Goal: Find specific page/section: Find specific page/section

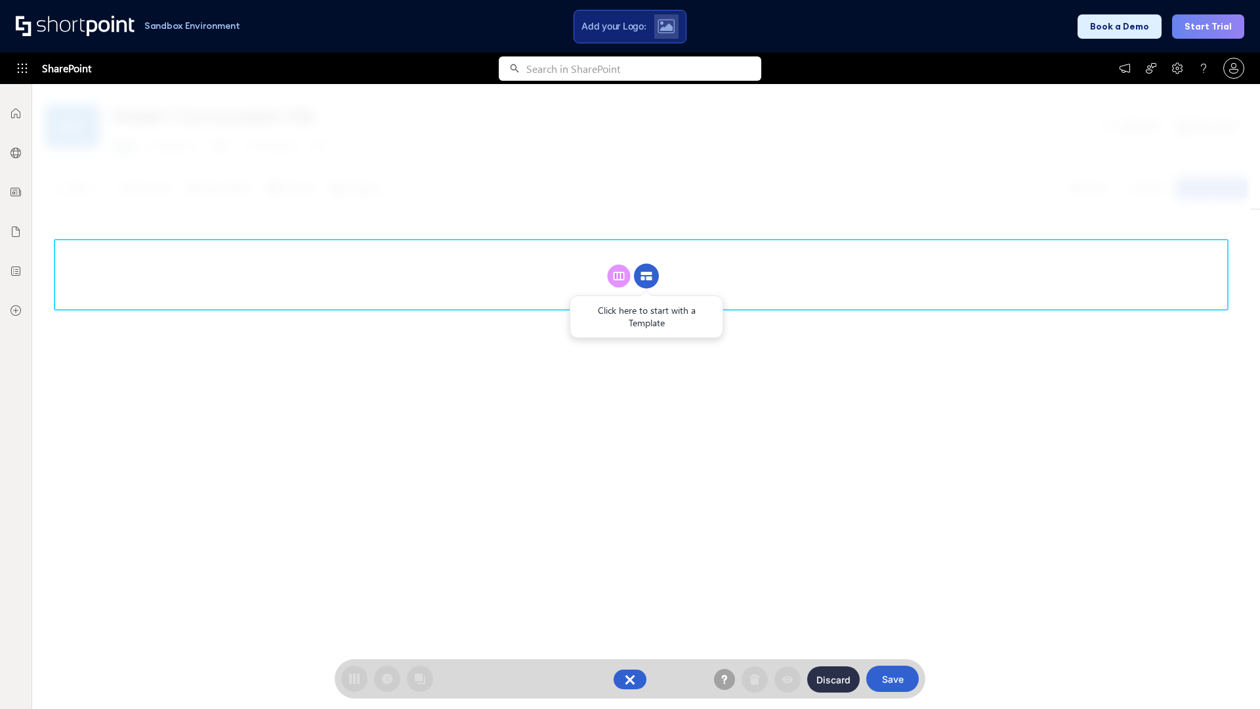
click at [647, 264] on circle at bounding box center [646, 276] width 25 height 25
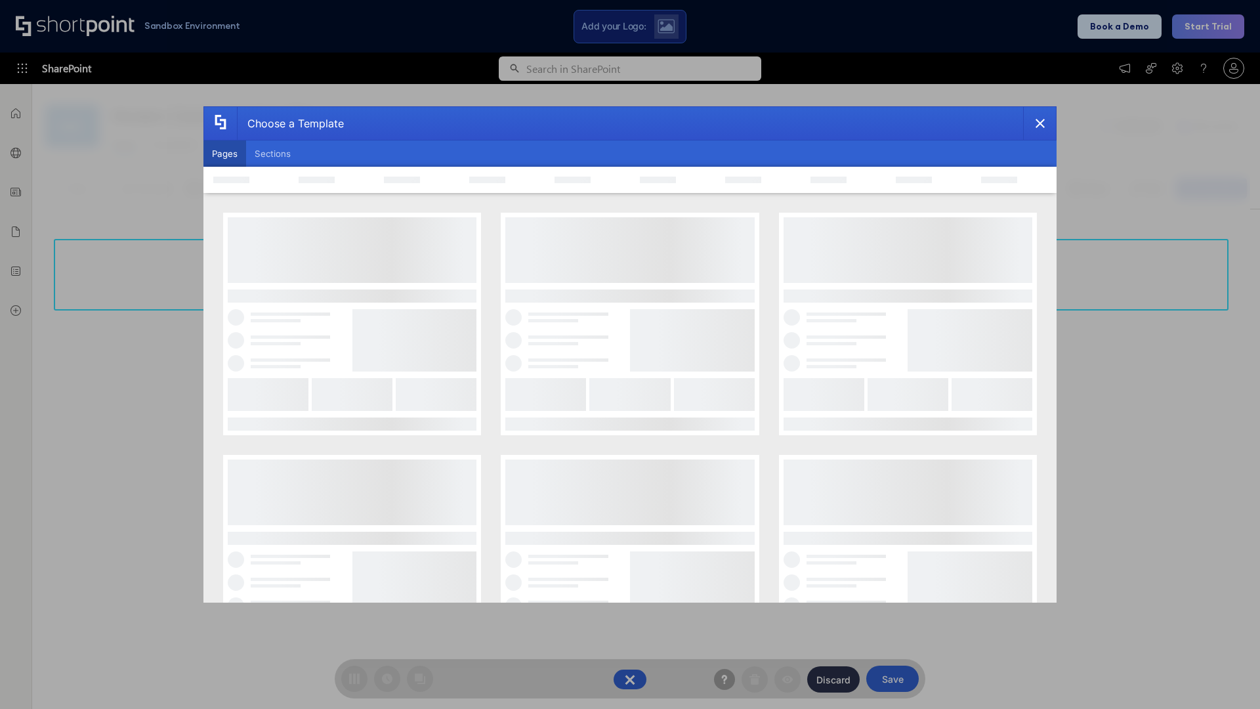
scroll to position [180, 0]
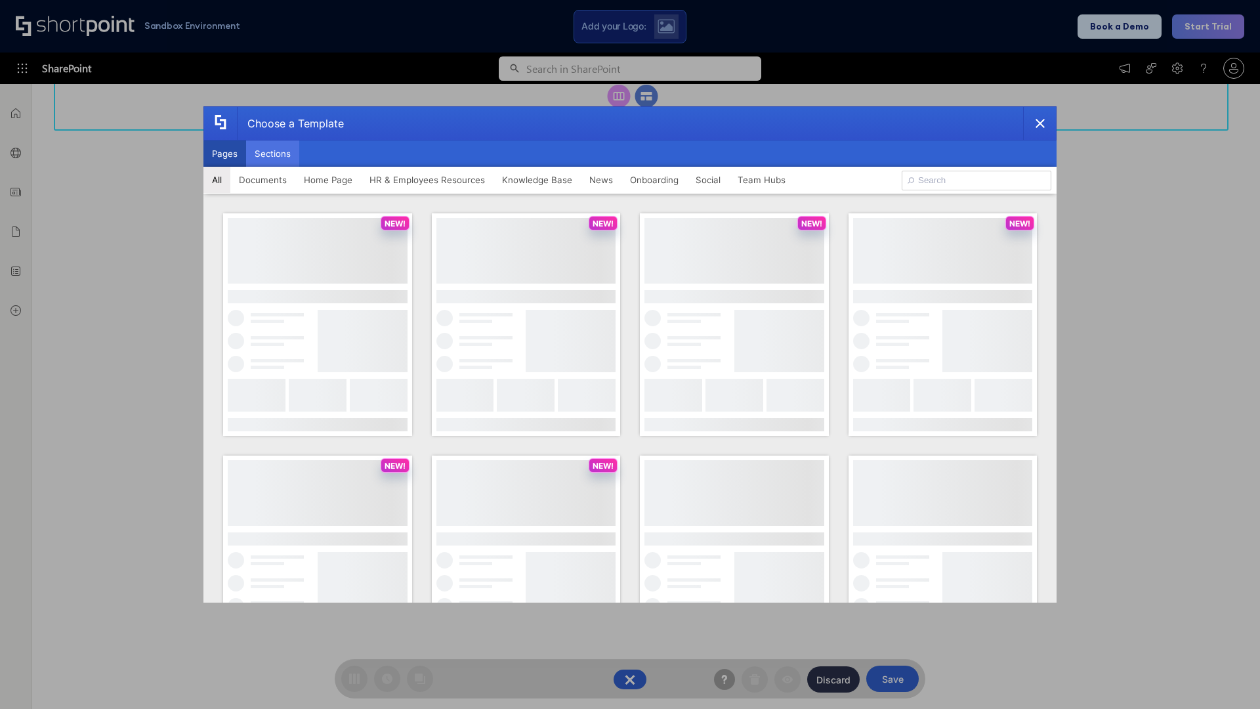
click at [272, 154] on button "Sections" at bounding box center [272, 153] width 53 height 26
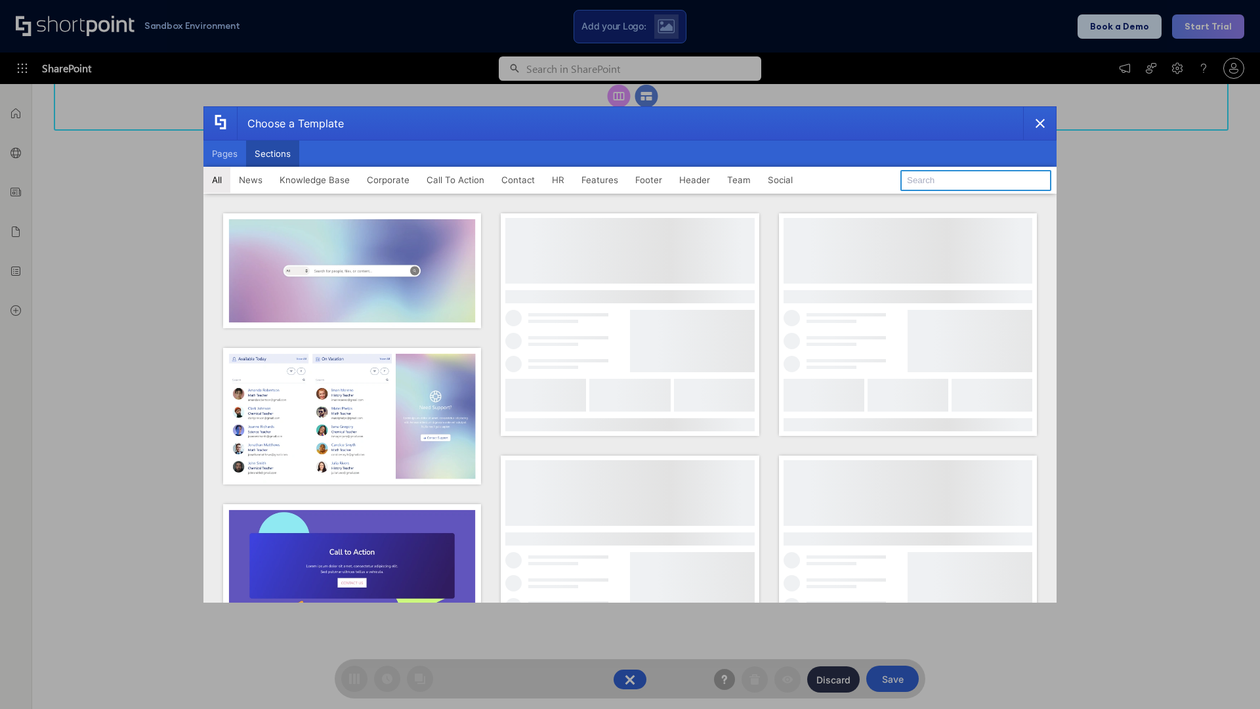
type input "Company News"
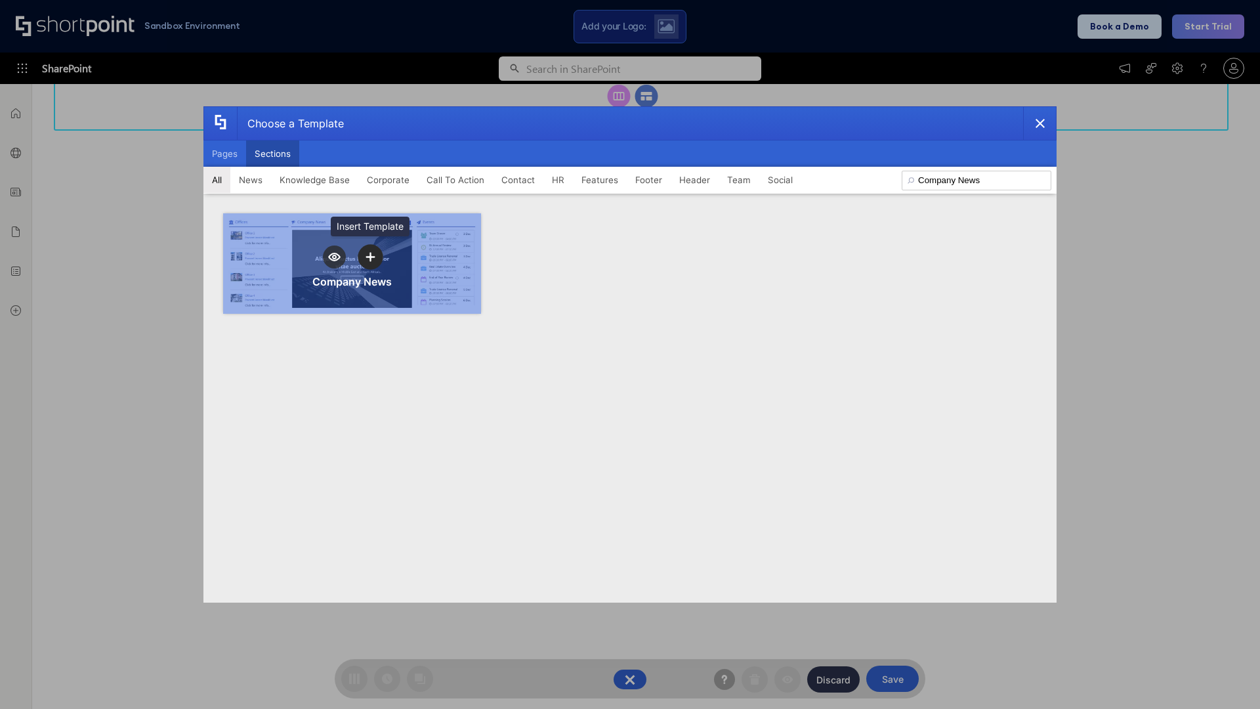
click at [370, 257] on icon "template selector" at bounding box center [370, 256] width 9 height 9
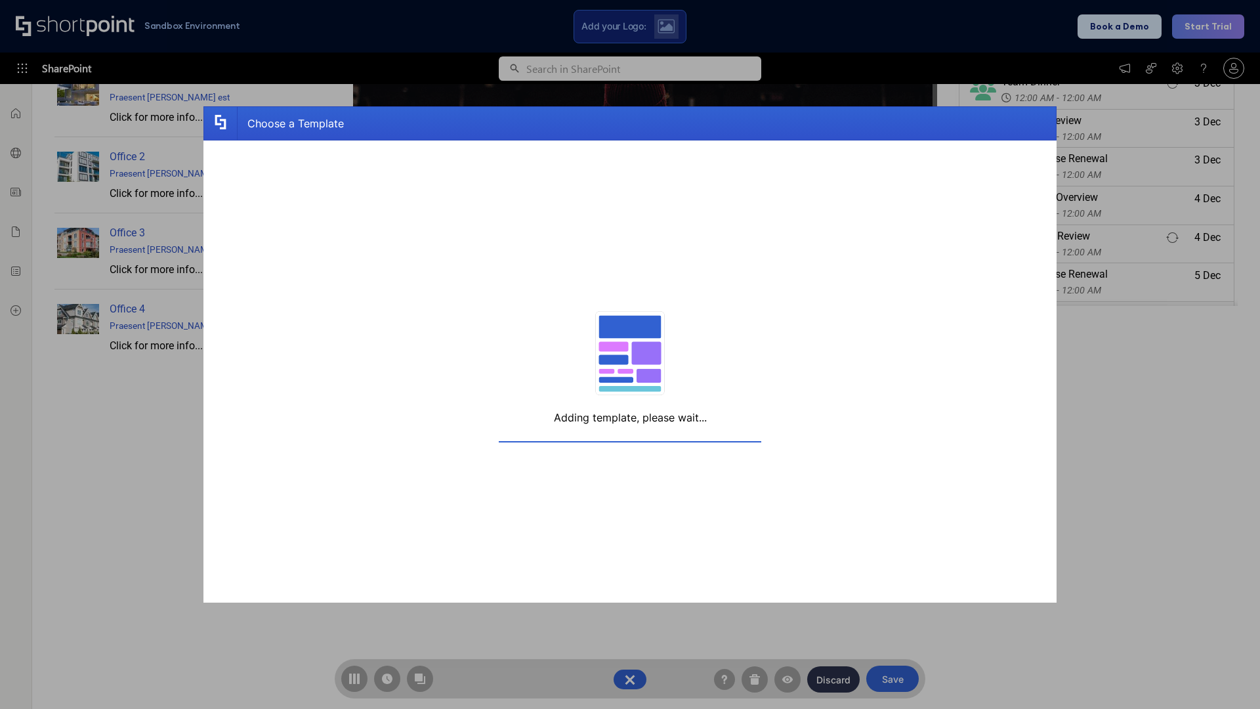
scroll to position [10, 10]
